Goal: Find contact information: Find contact information

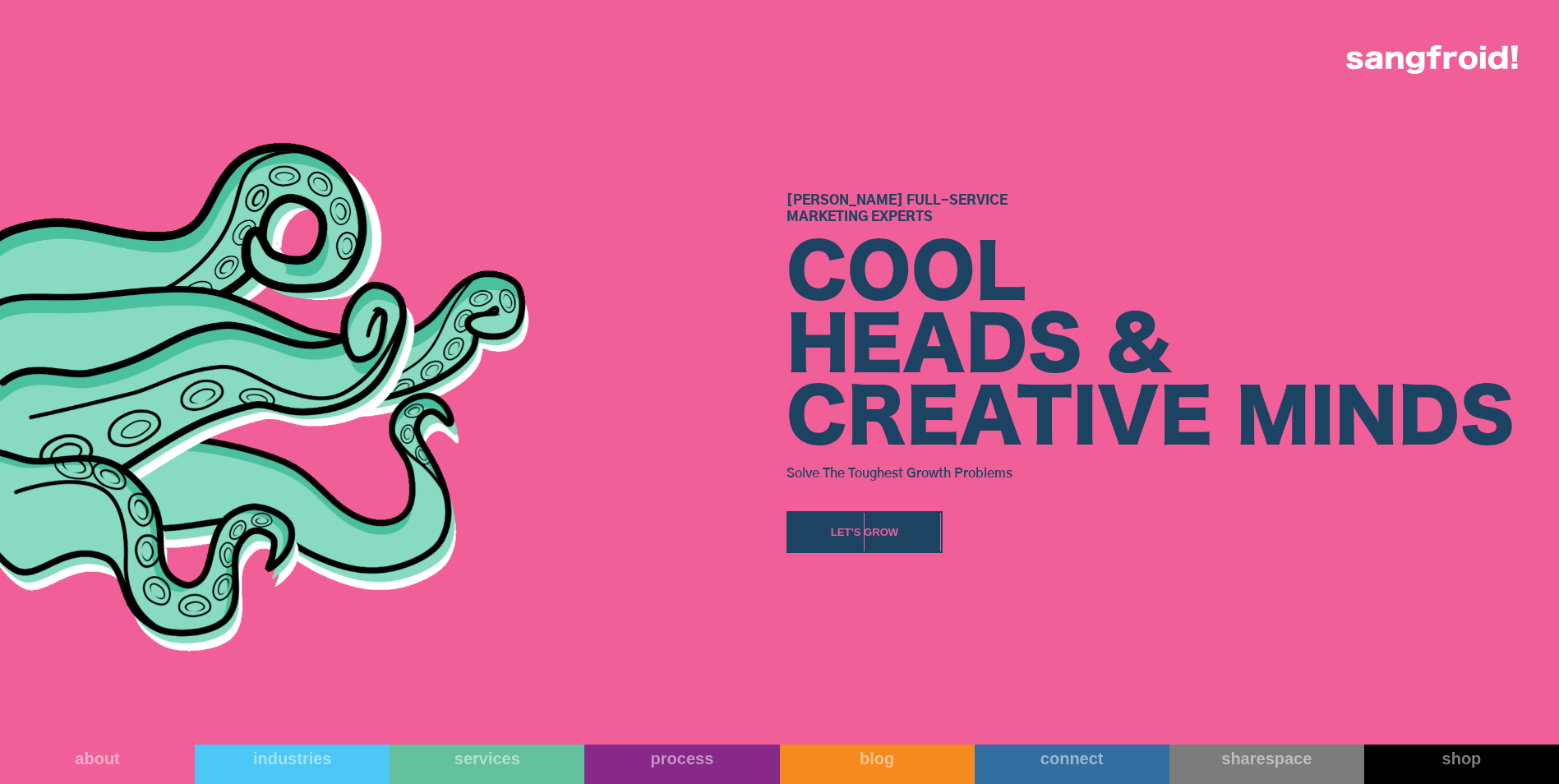
scroll to position [493, 0]
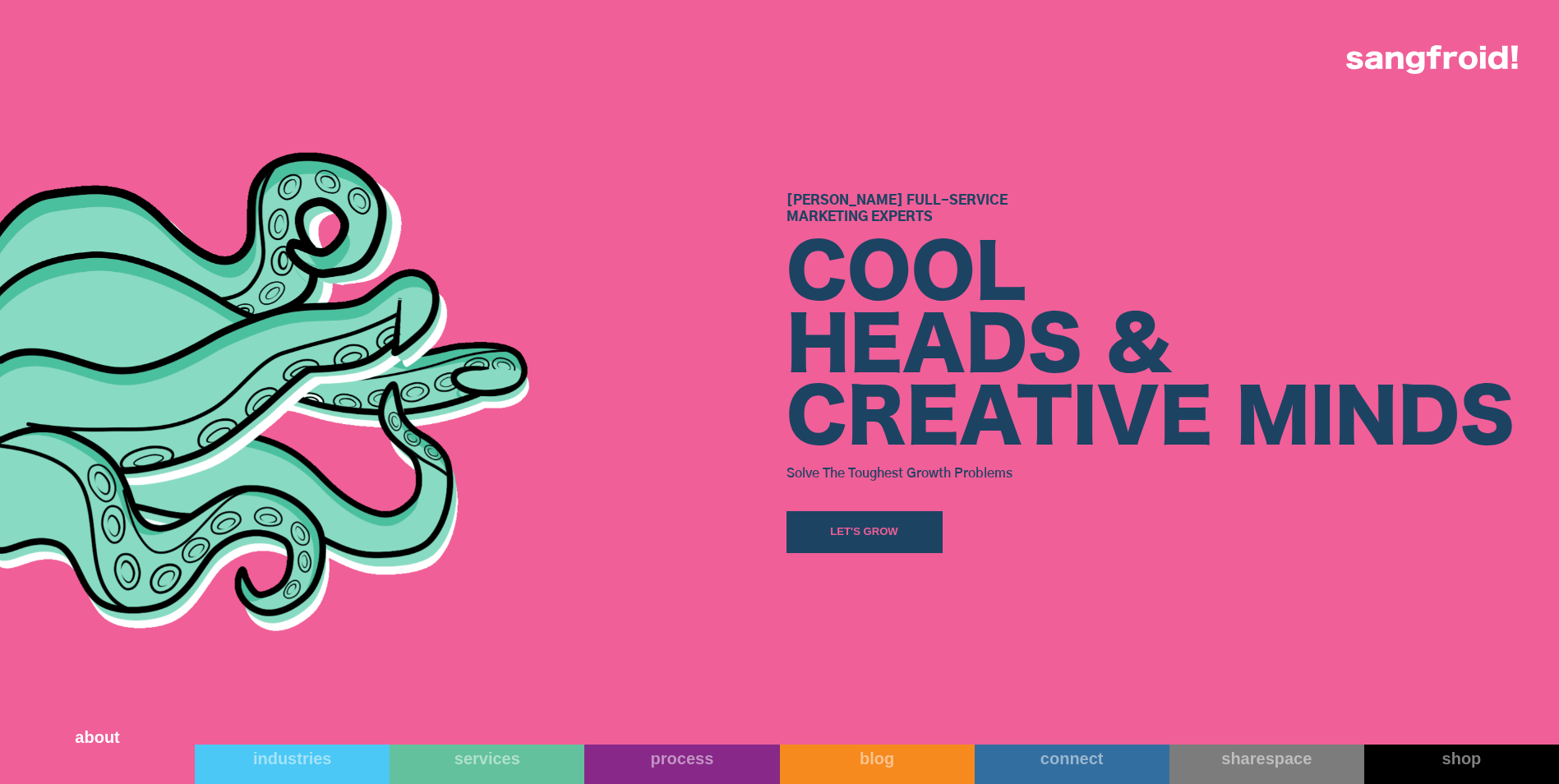
click at [106, 746] on div "about" at bounding box center [97, 737] width 195 height 20
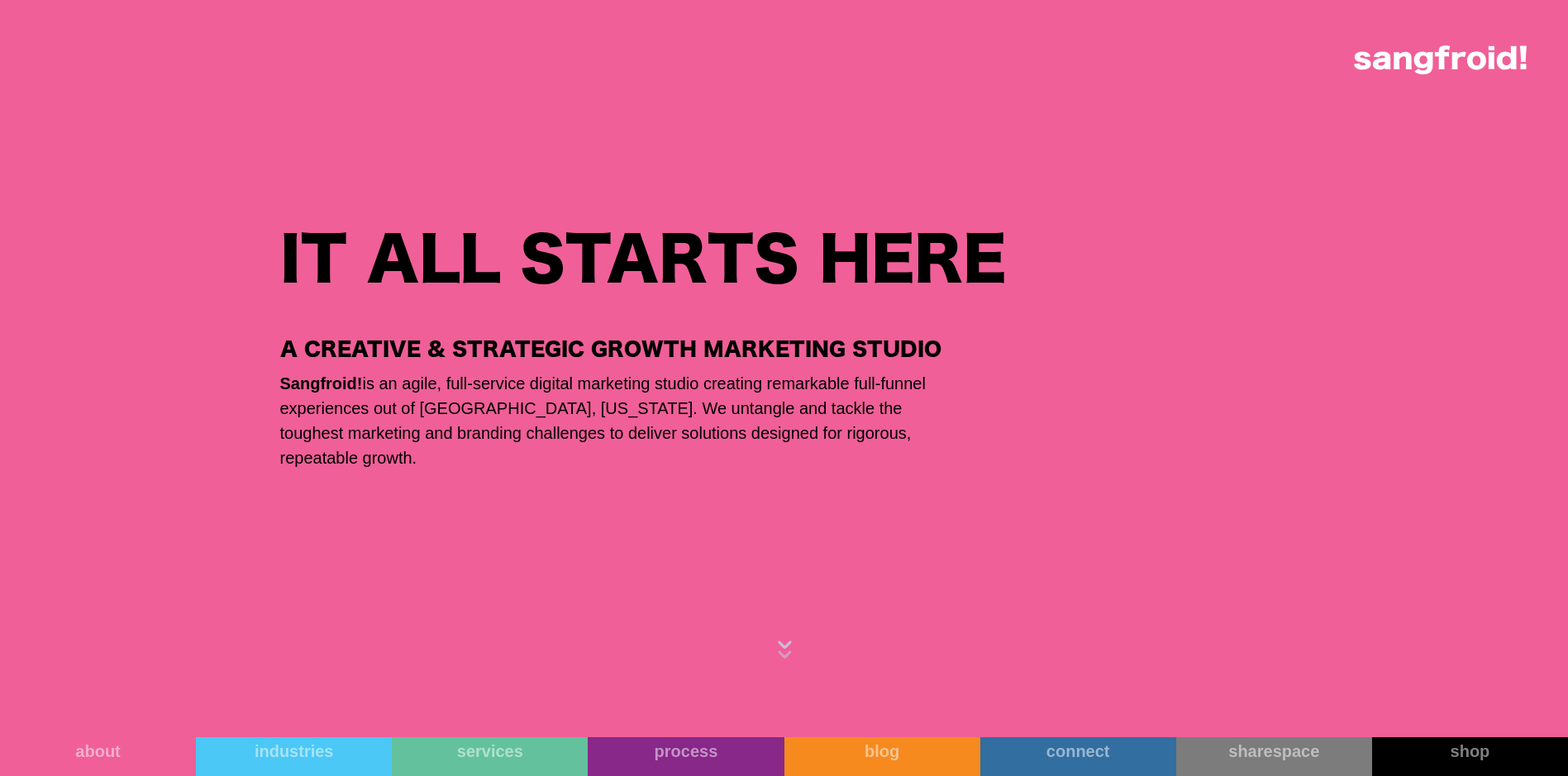
scroll to position [1240, 0]
click at [1113, 748] on link "connect" at bounding box center [1078, 741] width 196 height 70
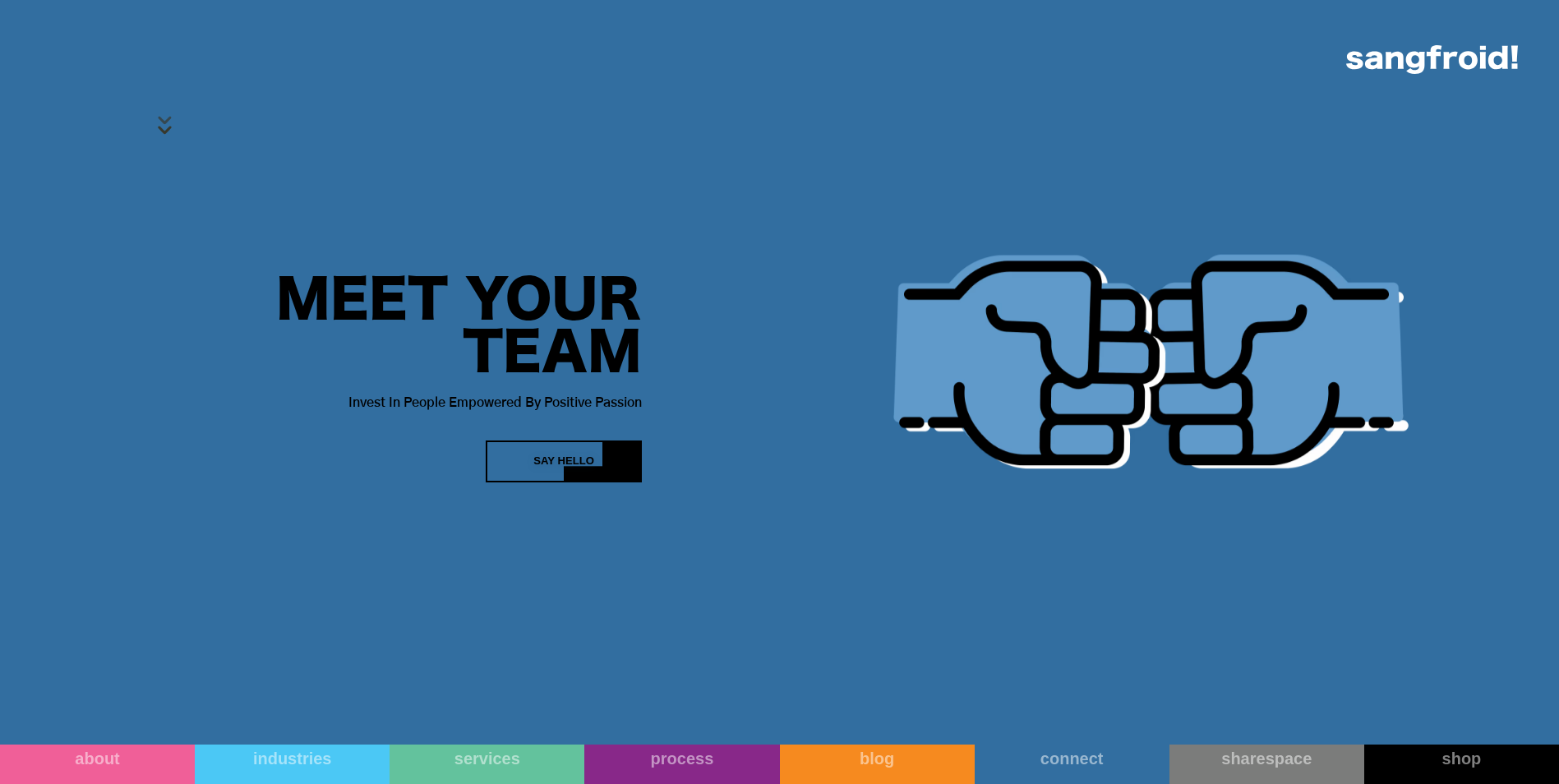
click at [591, 470] on div at bounding box center [583, 485] width 39 height 39
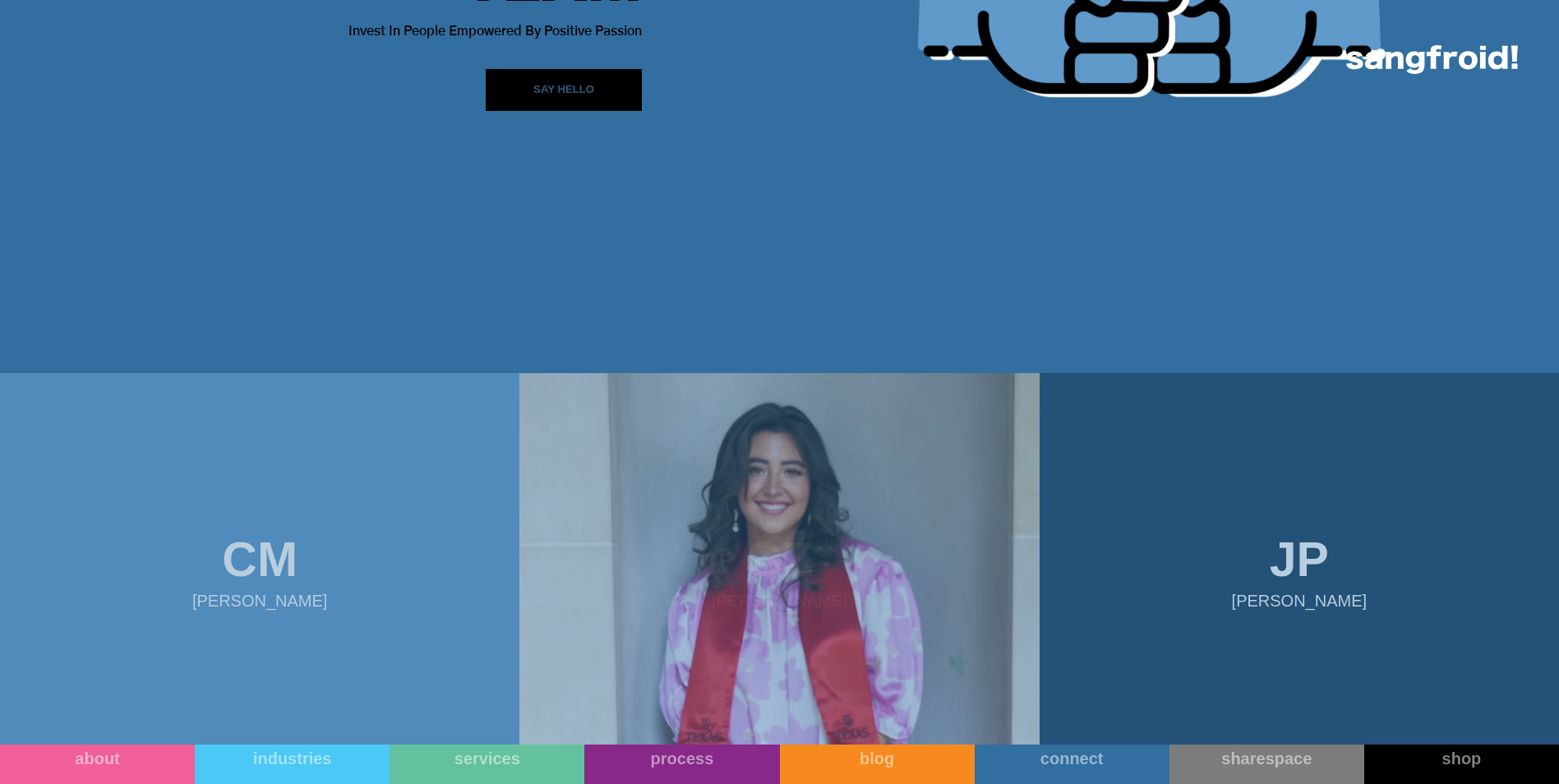
scroll to position [489, 0]
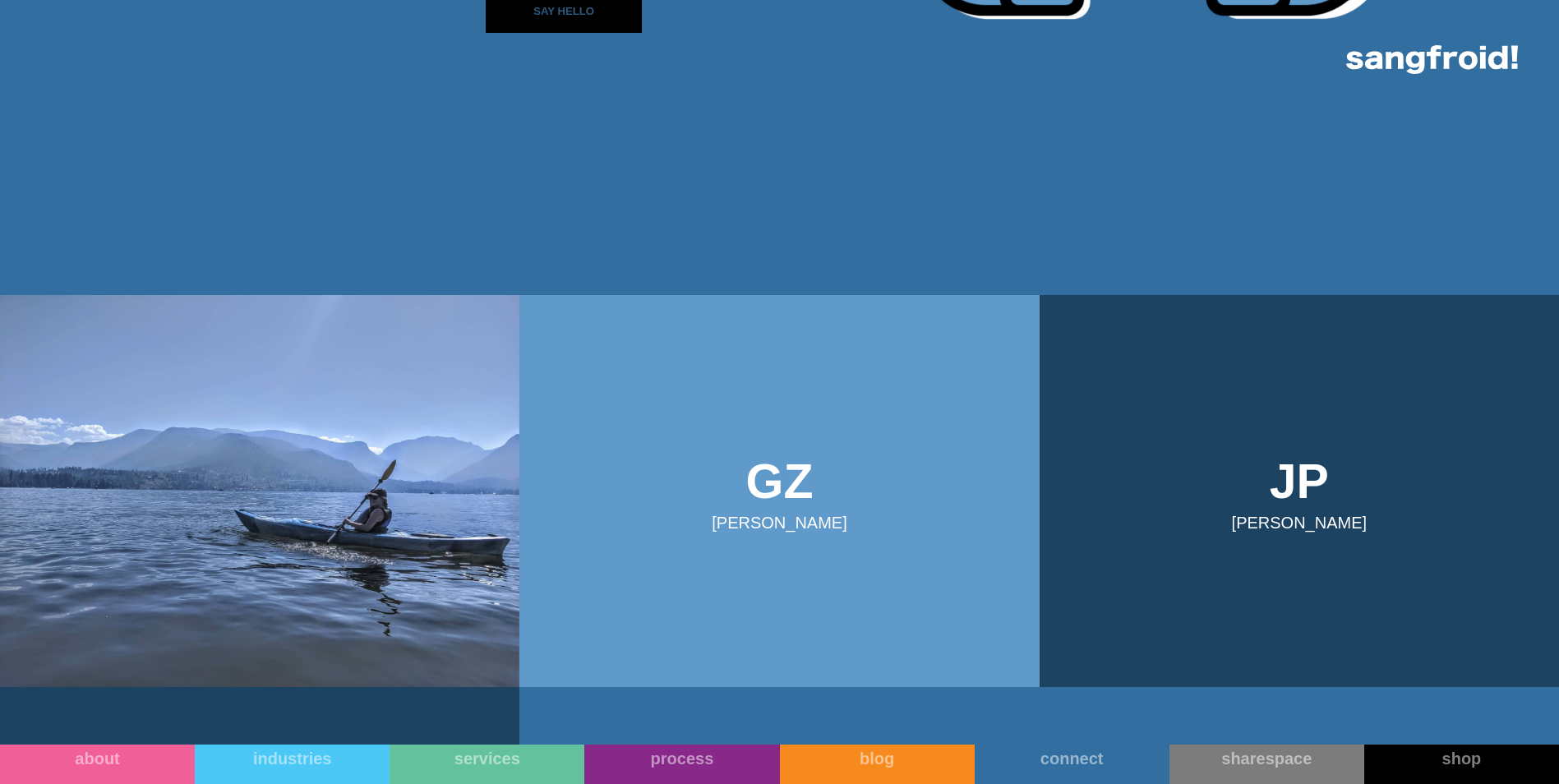
click at [295, 477] on img at bounding box center [259, 491] width 519 height 392
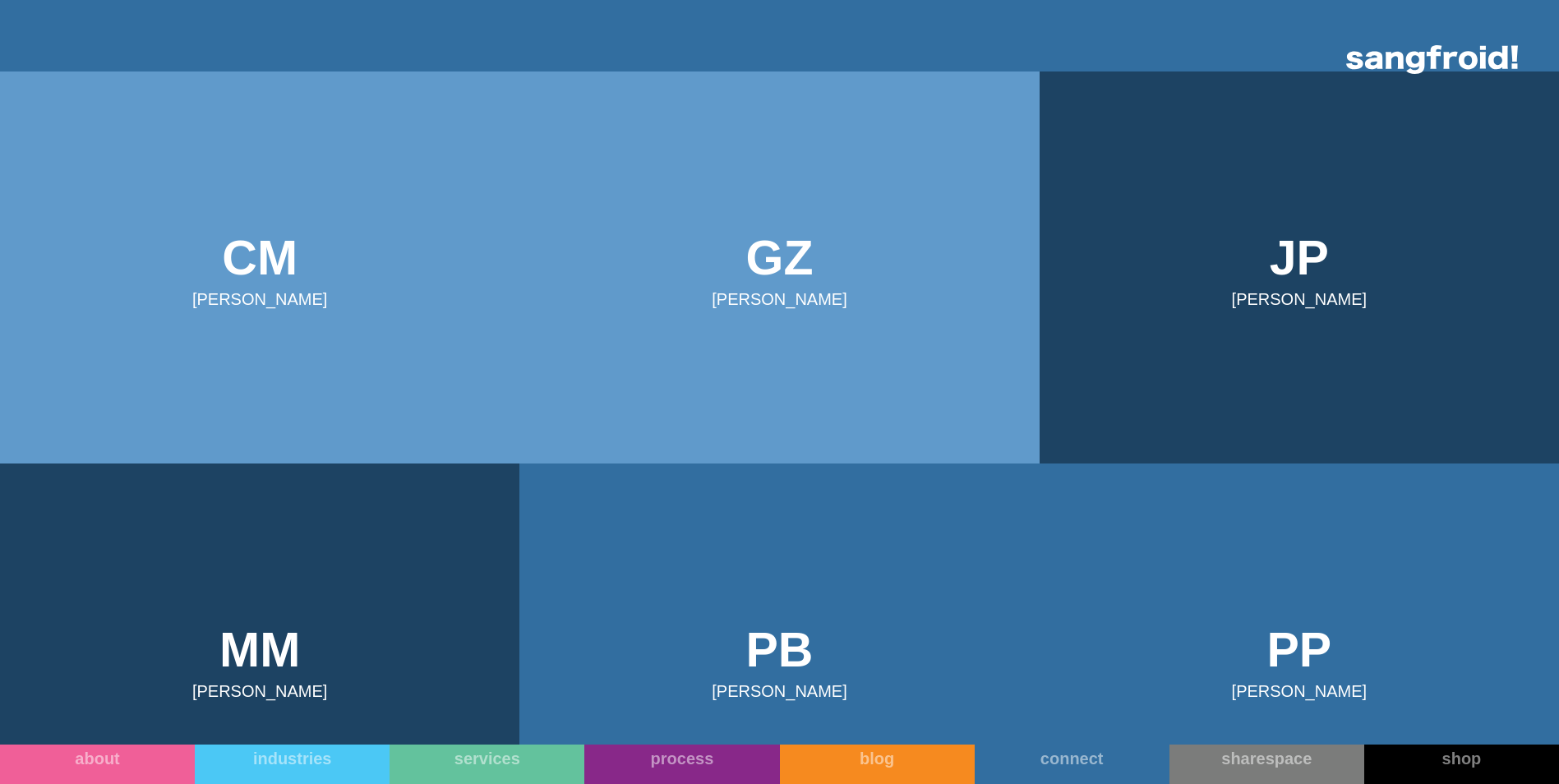
scroll to position [735, 0]
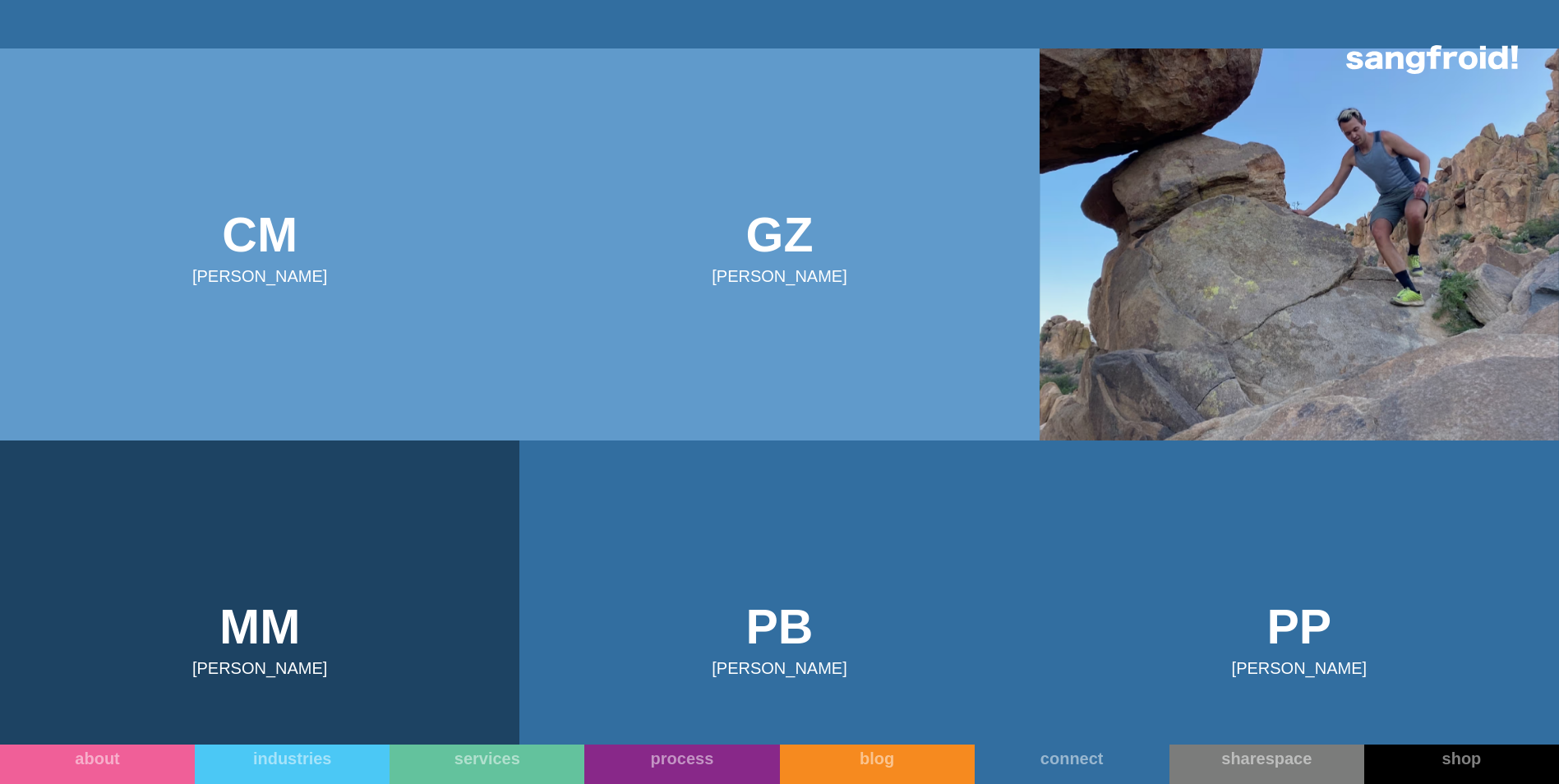
click at [1306, 268] on img at bounding box center [1299, 244] width 519 height 392
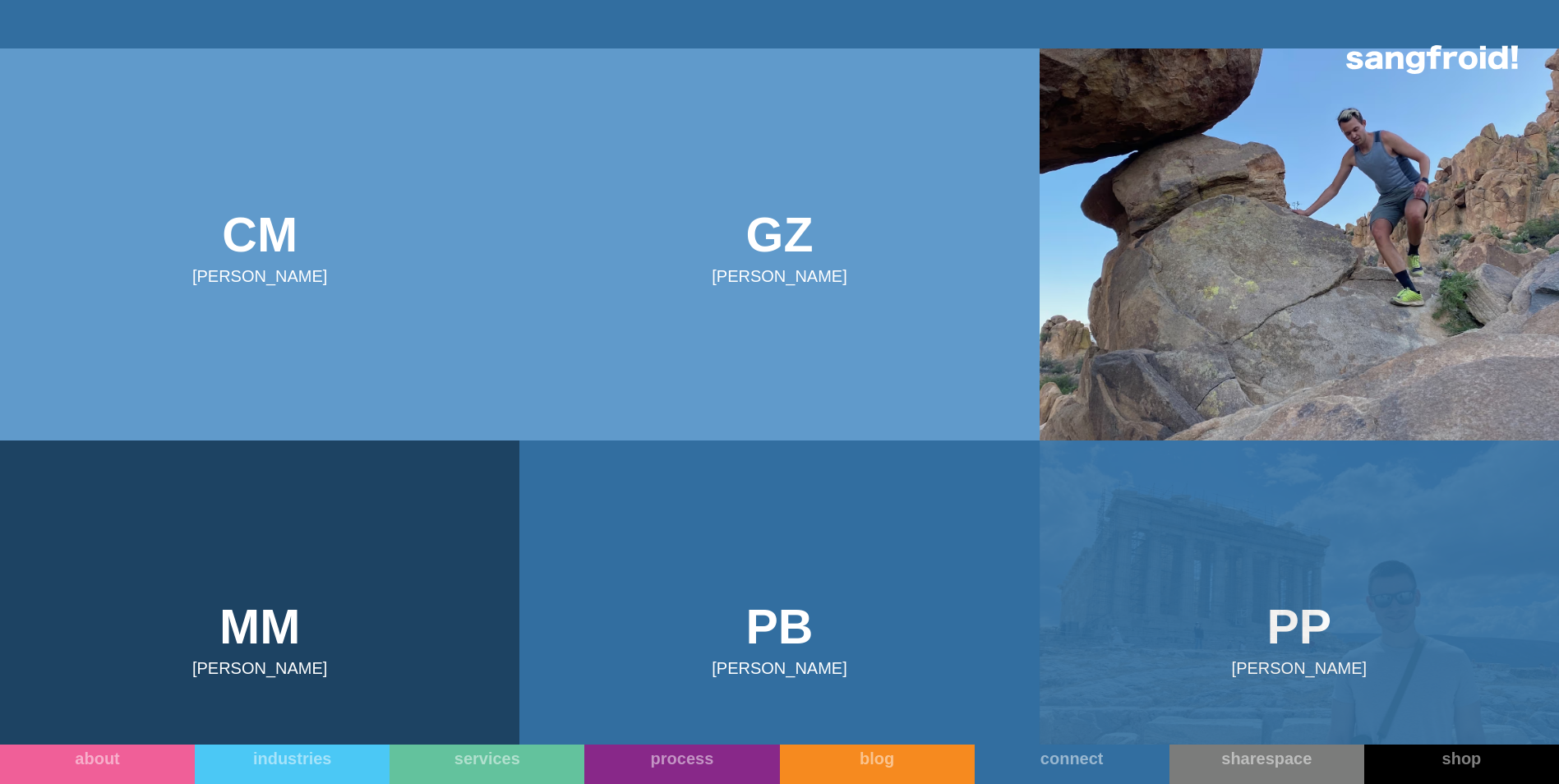
scroll to position [1064, 0]
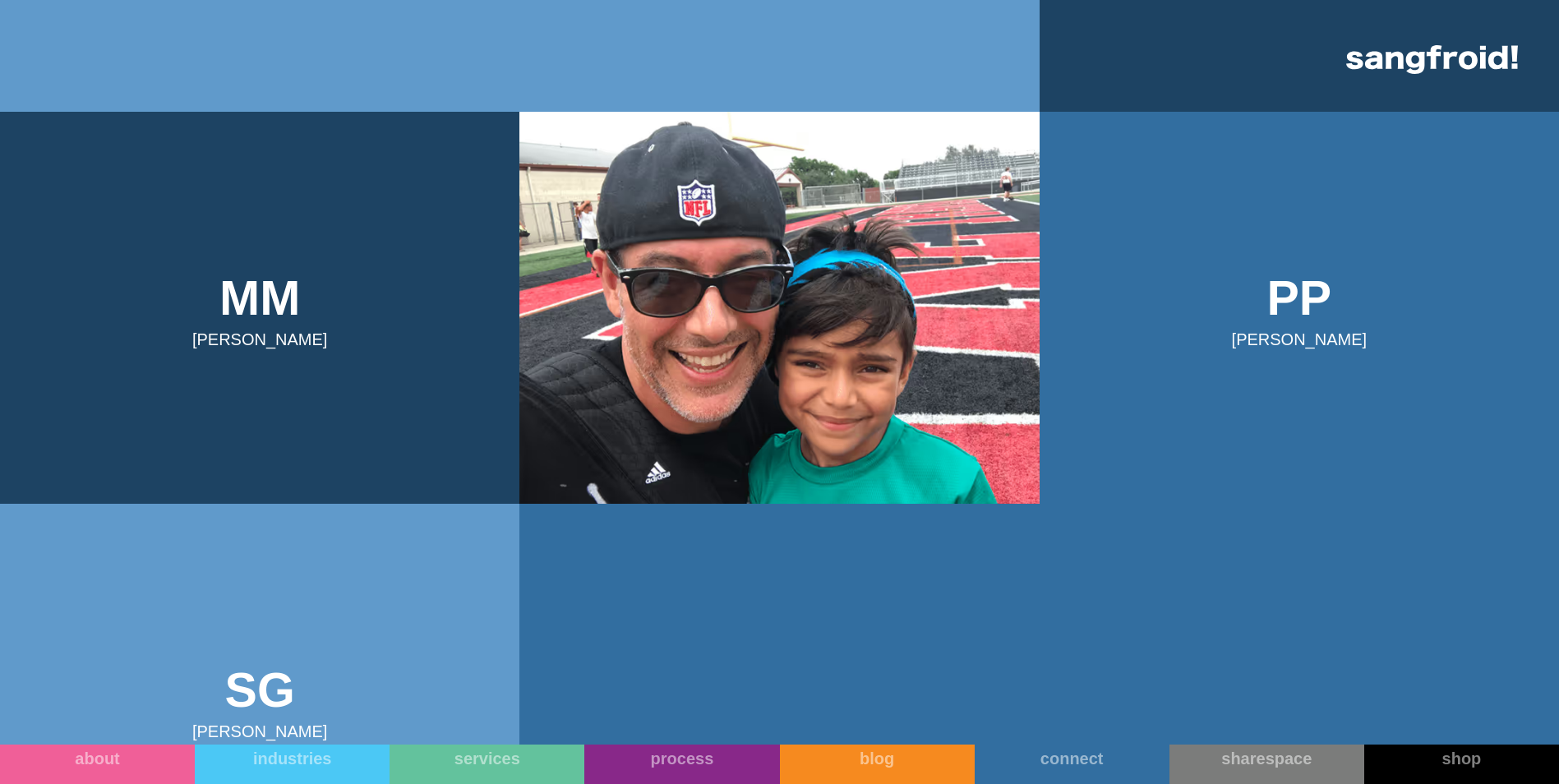
click at [849, 336] on img at bounding box center [778, 307] width 519 height 392
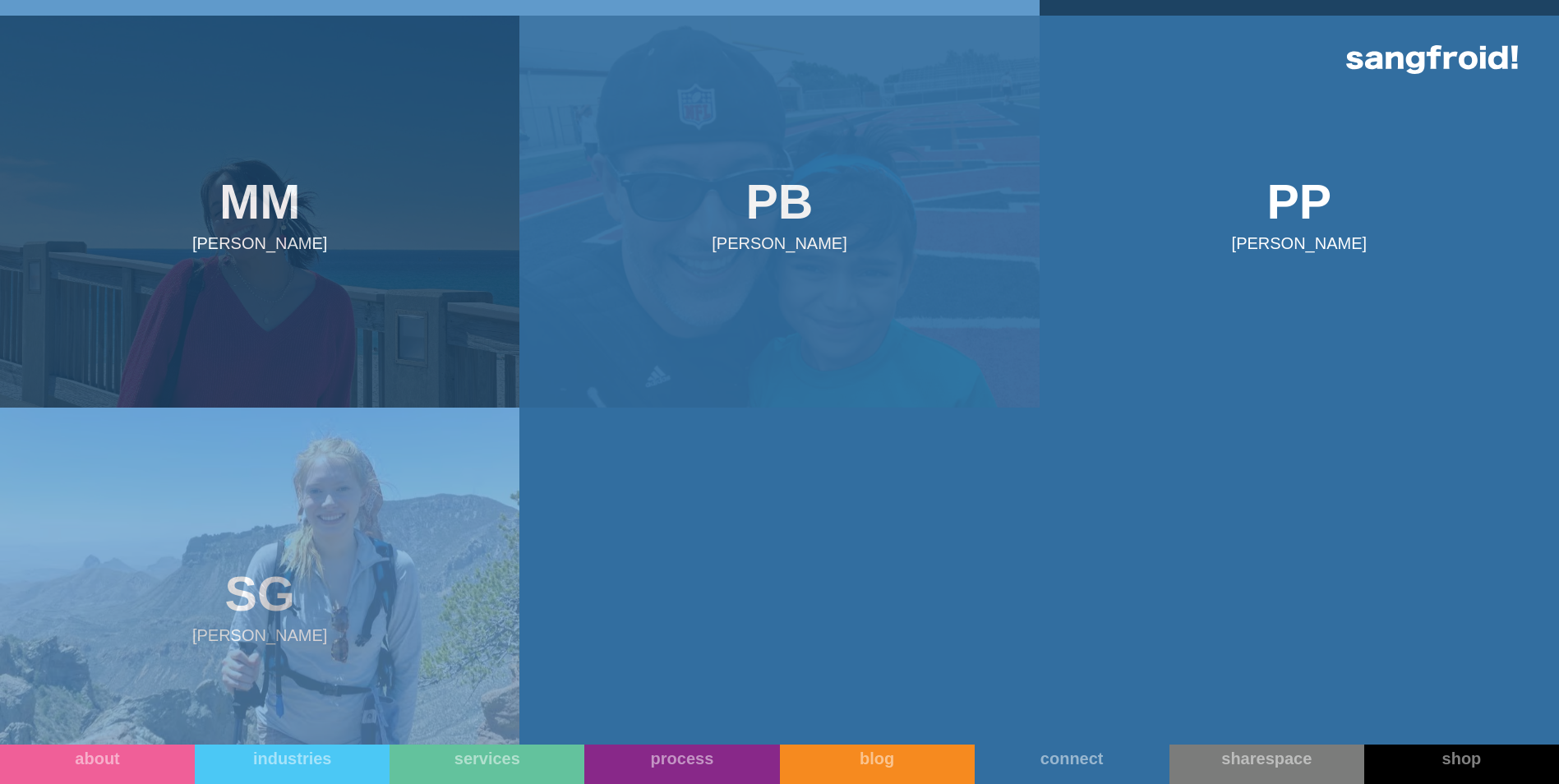
scroll to position [1311, 0]
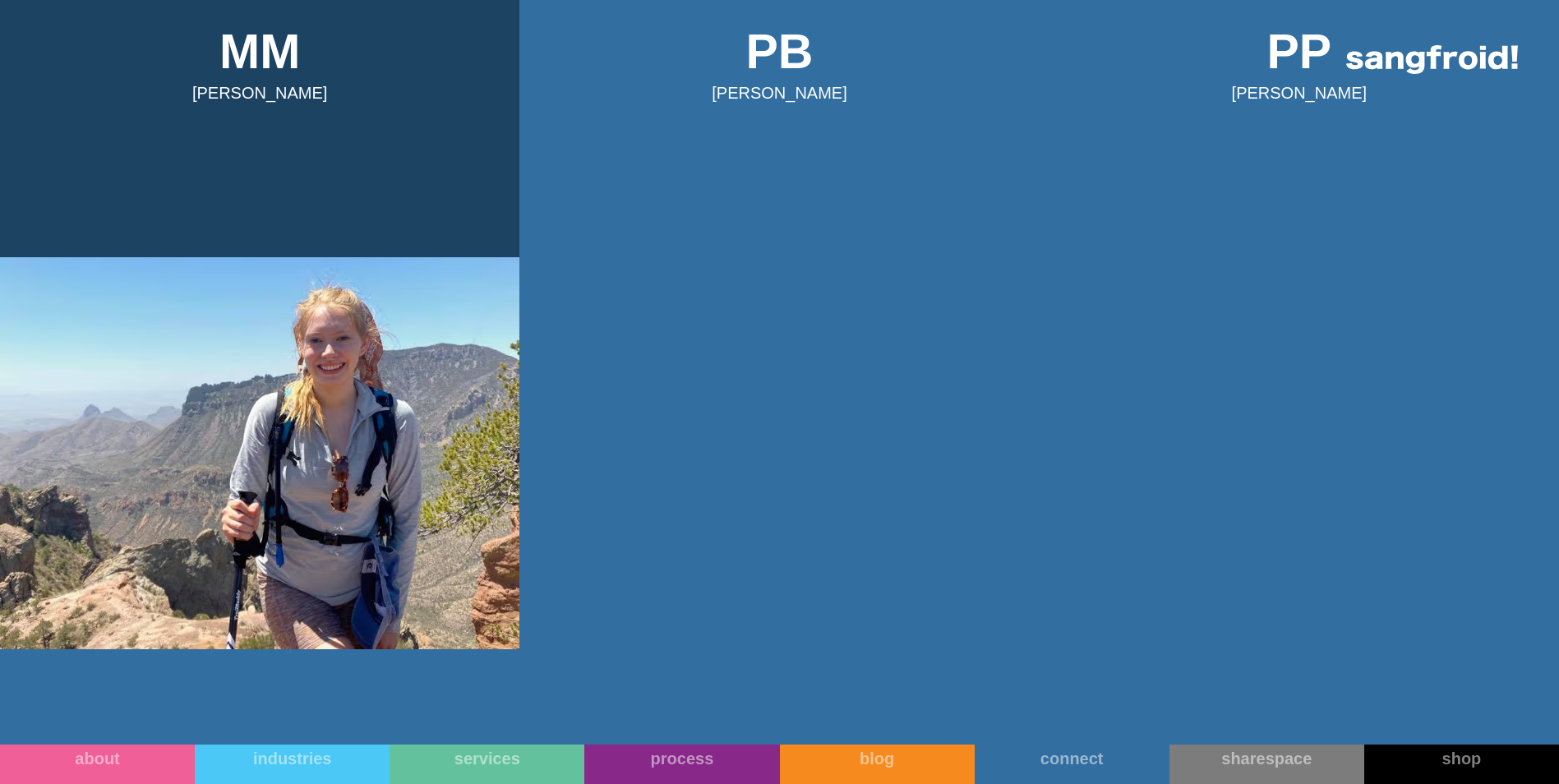
click at [275, 420] on img at bounding box center [259, 453] width 519 height 392
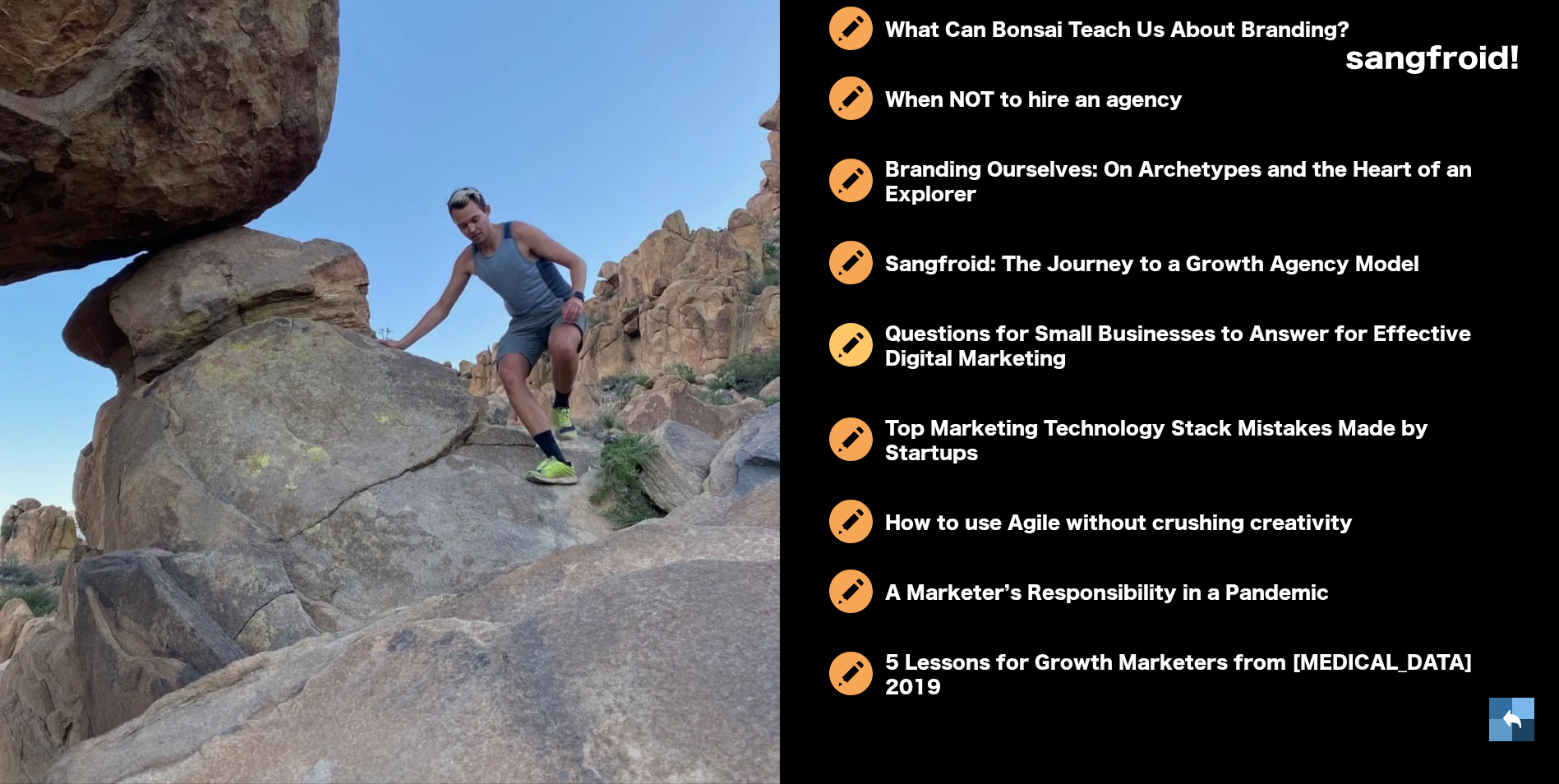
scroll to position [2462, 0]
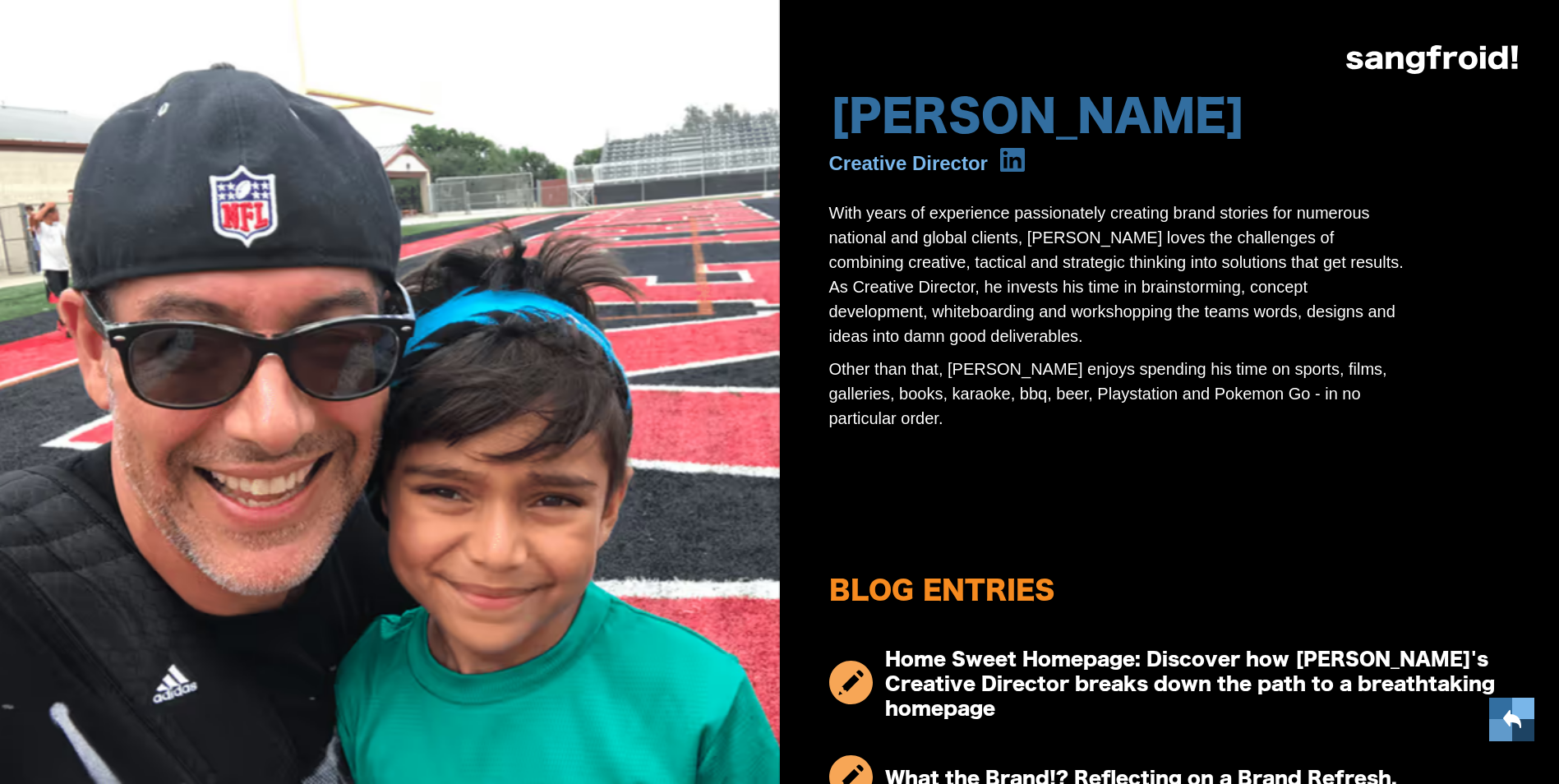
scroll to position [142, 0]
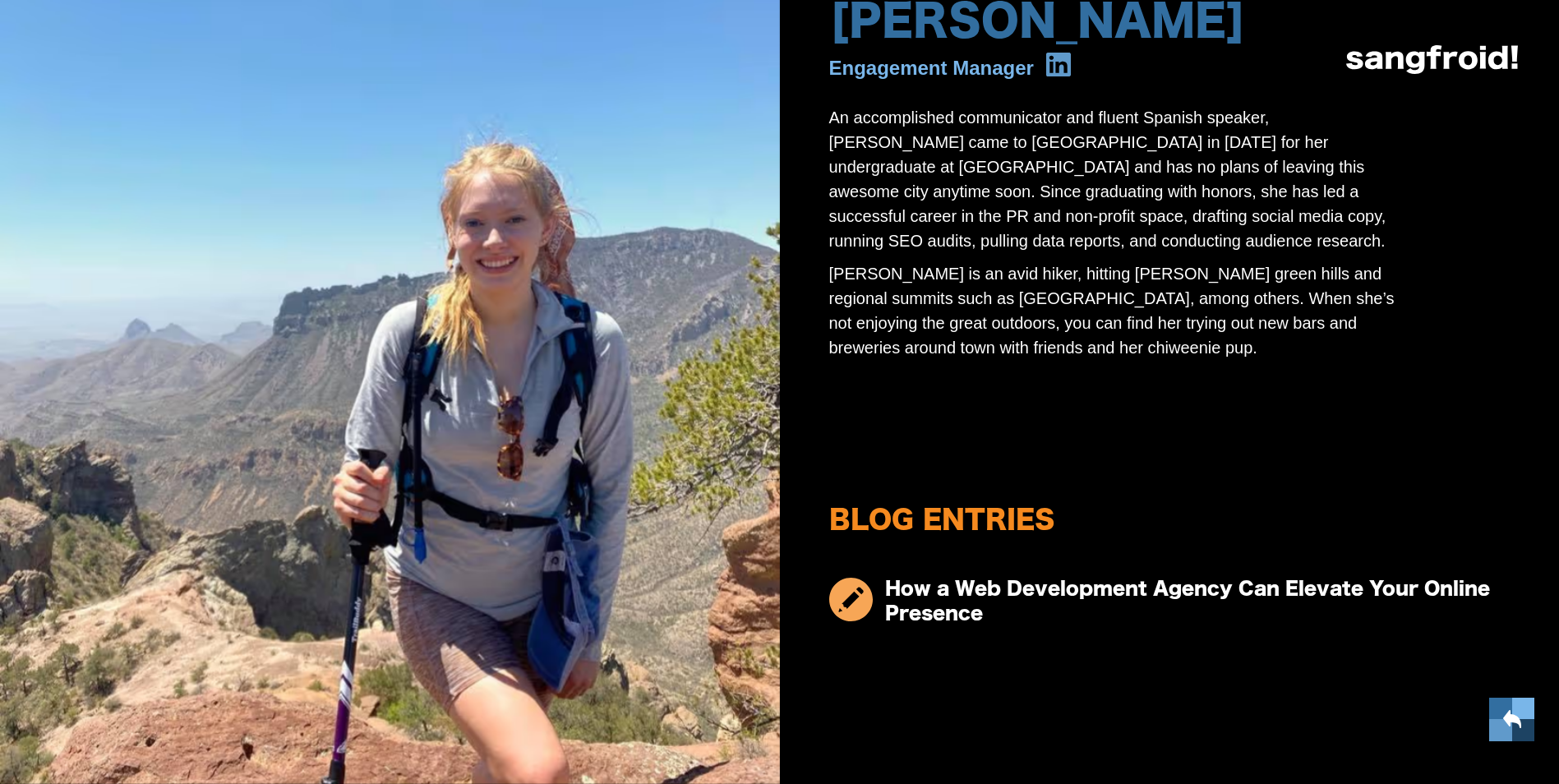
scroll to position [96, 0]
